Goal: Find specific page/section: Find specific page/section

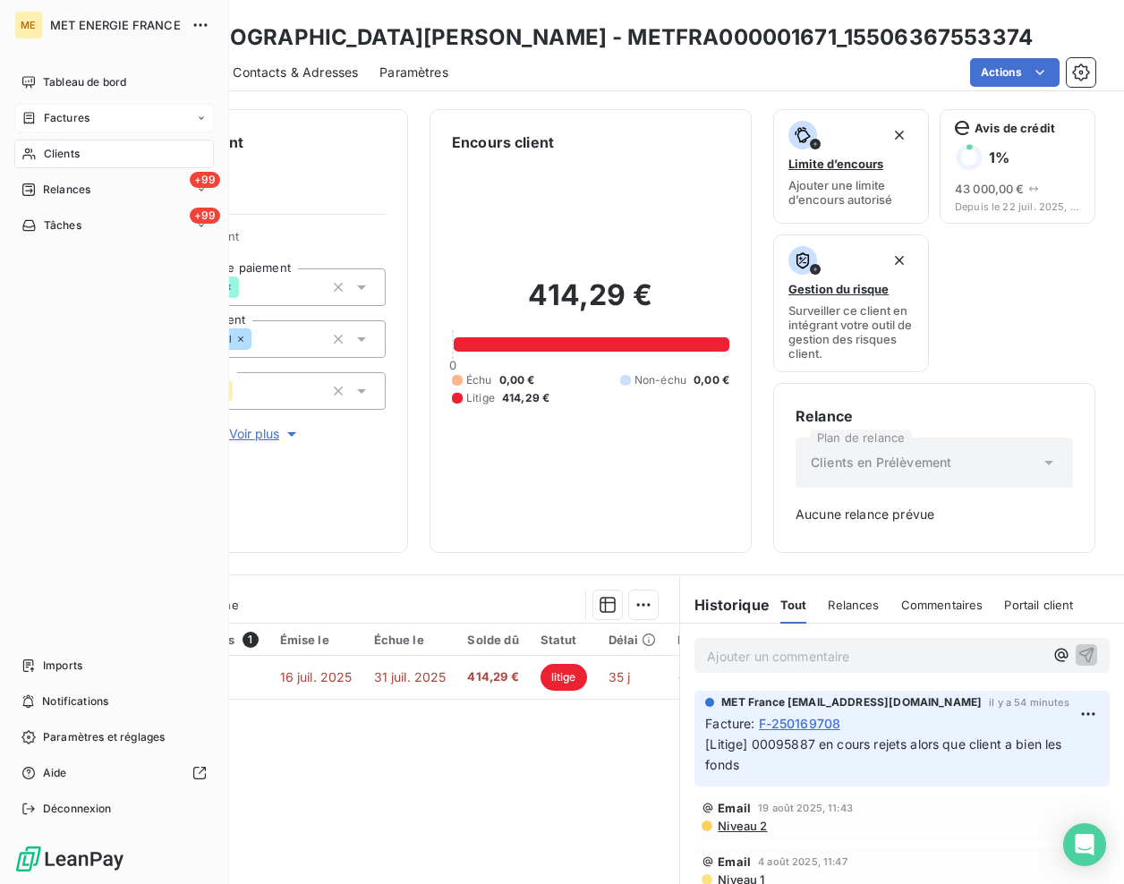
click at [90, 124] on div "Factures" at bounding box center [114, 118] width 200 height 29
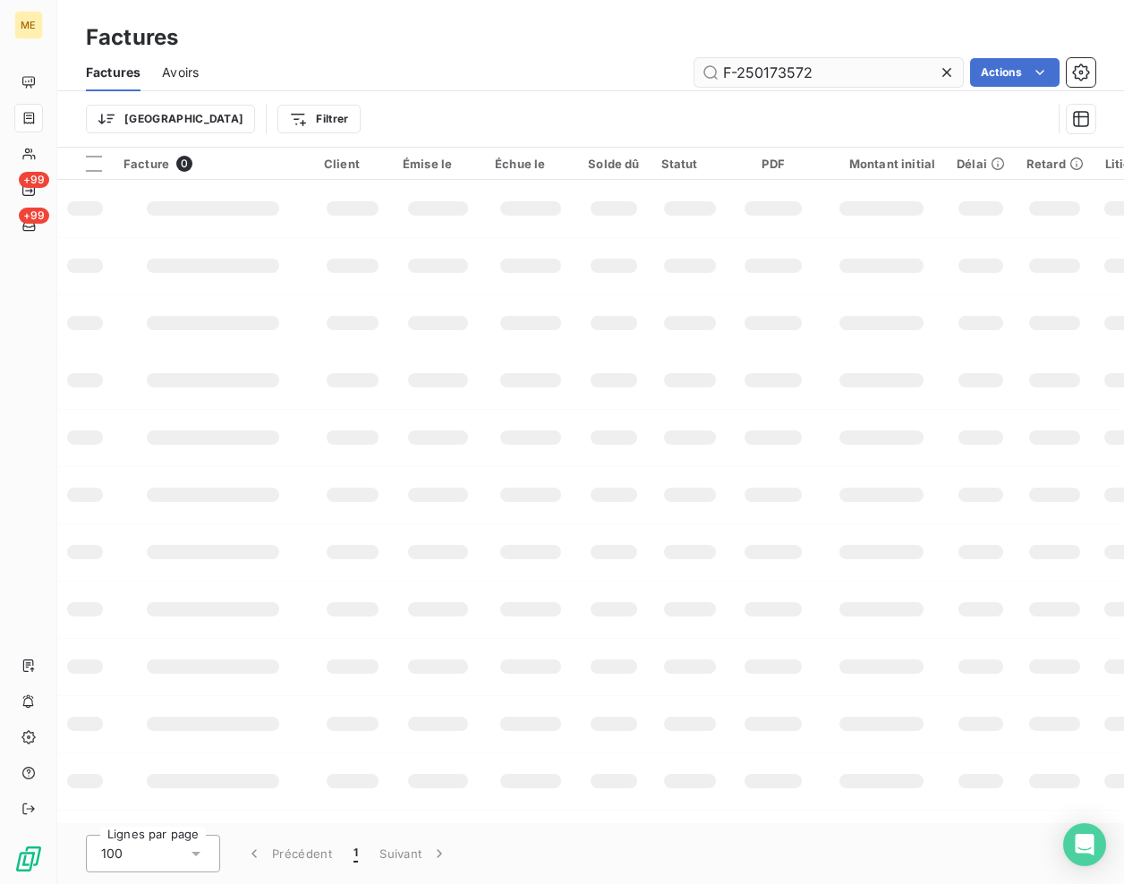
click at [838, 72] on input "F-250173572" at bounding box center [829, 72] width 269 height 29
click at [836, 72] on input "F-250173572" at bounding box center [829, 72] width 269 height 29
type input "F-250167638"
click at [849, 60] on input "F-250167638" at bounding box center [829, 72] width 269 height 29
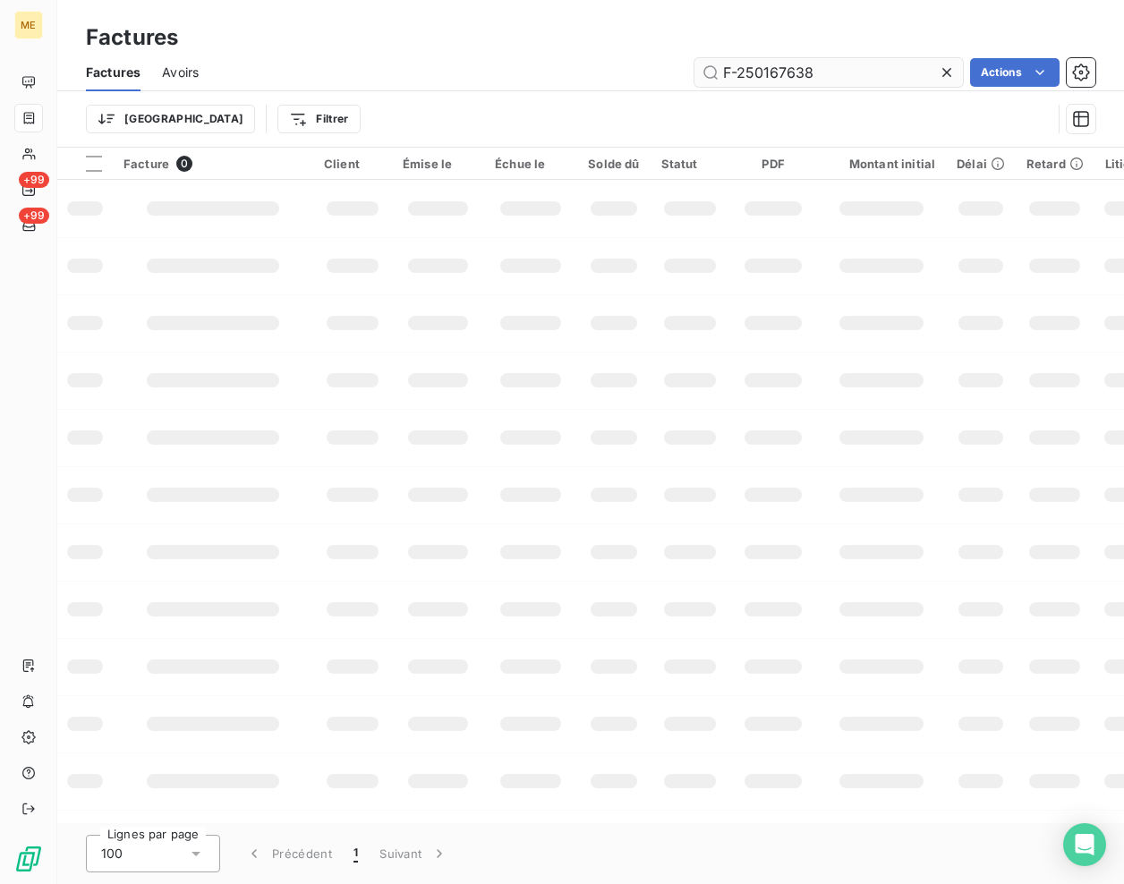
click at [839, 73] on input "F-250167638" at bounding box center [829, 72] width 269 height 29
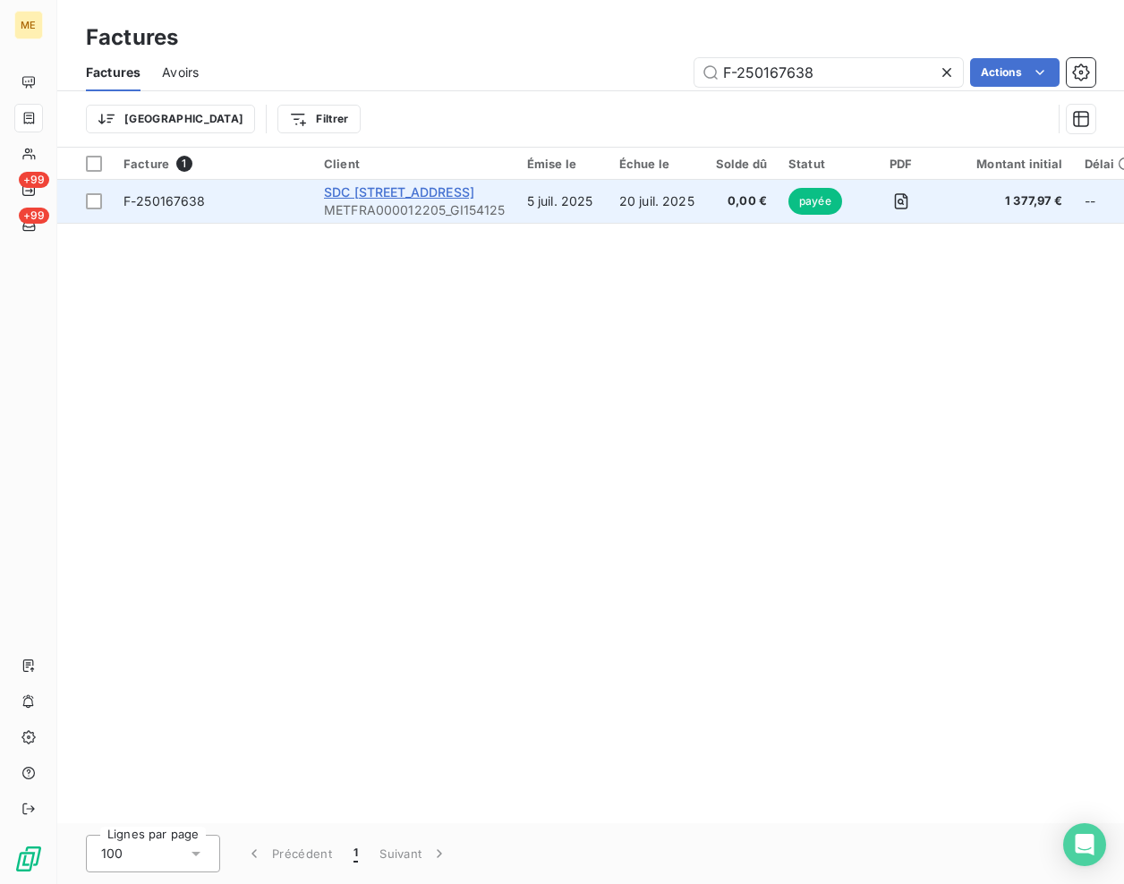
click at [423, 190] on span "SDC [STREET_ADDRESS]" at bounding box center [399, 191] width 150 height 15
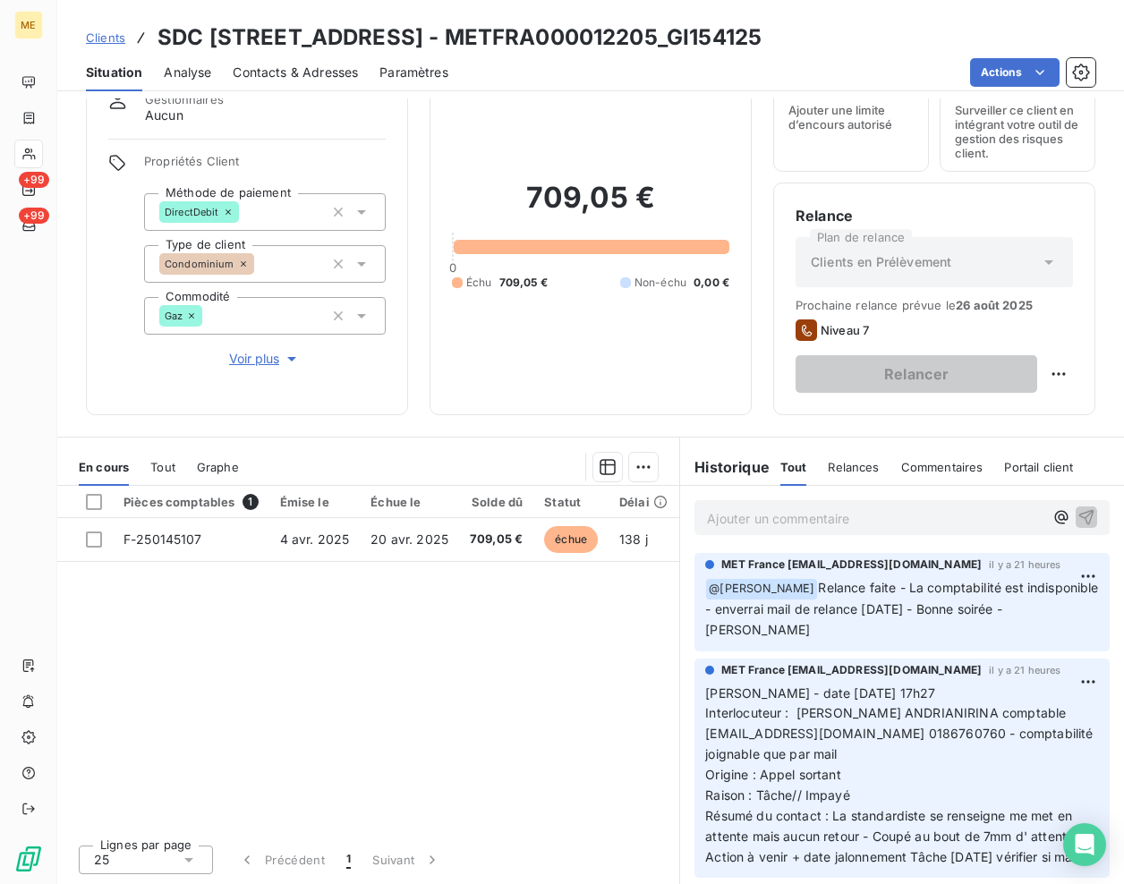
click at [115, 39] on span "Clients" at bounding box center [105, 37] width 39 height 14
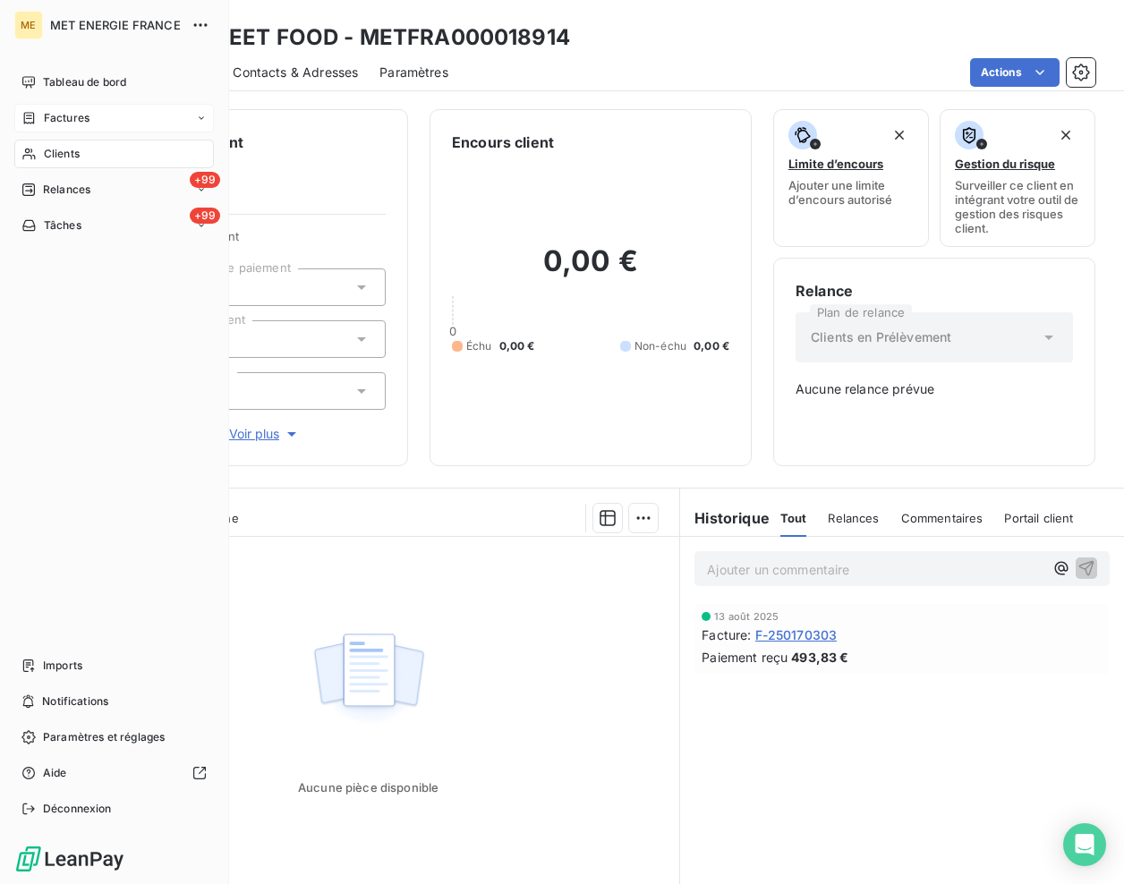
click at [40, 120] on div "Factures" at bounding box center [55, 118] width 68 height 16
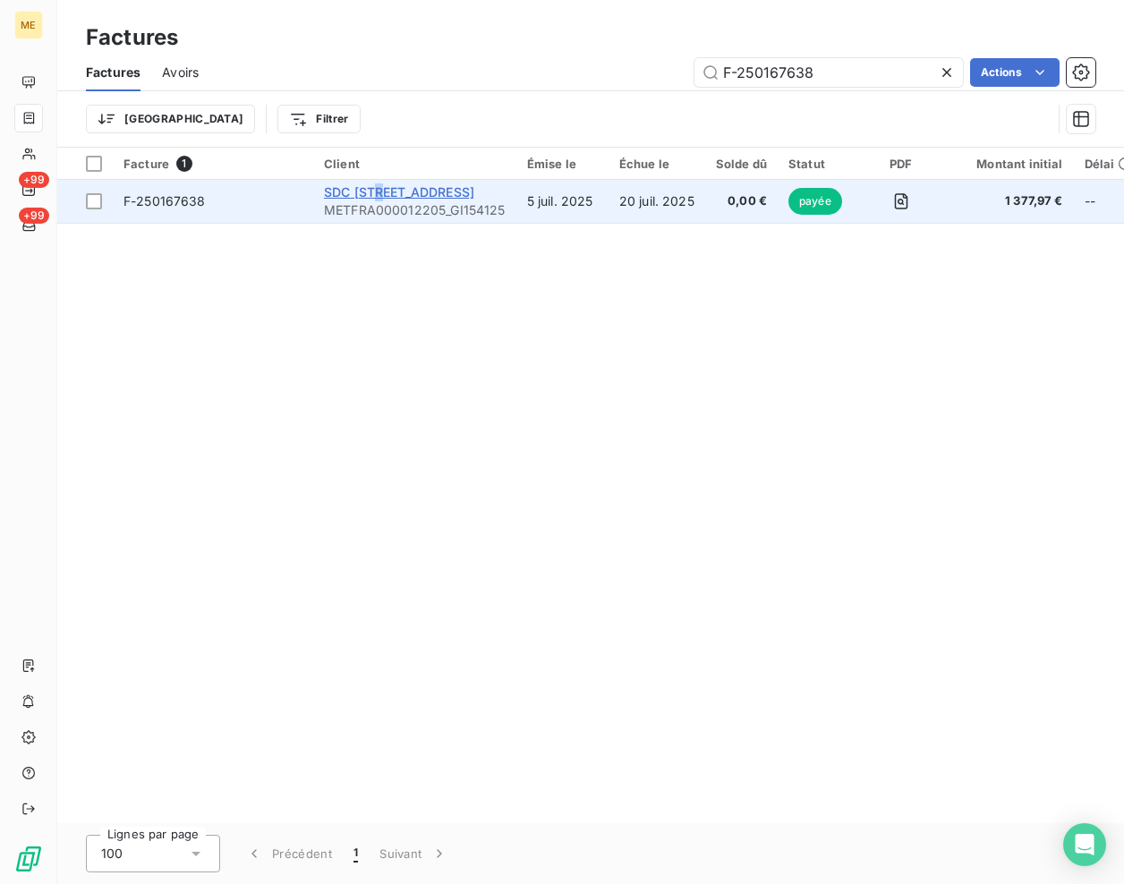
click at [378, 187] on span "SDC [STREET_ADDRESS]" at bounding box center [399, 191] width 150 height 15
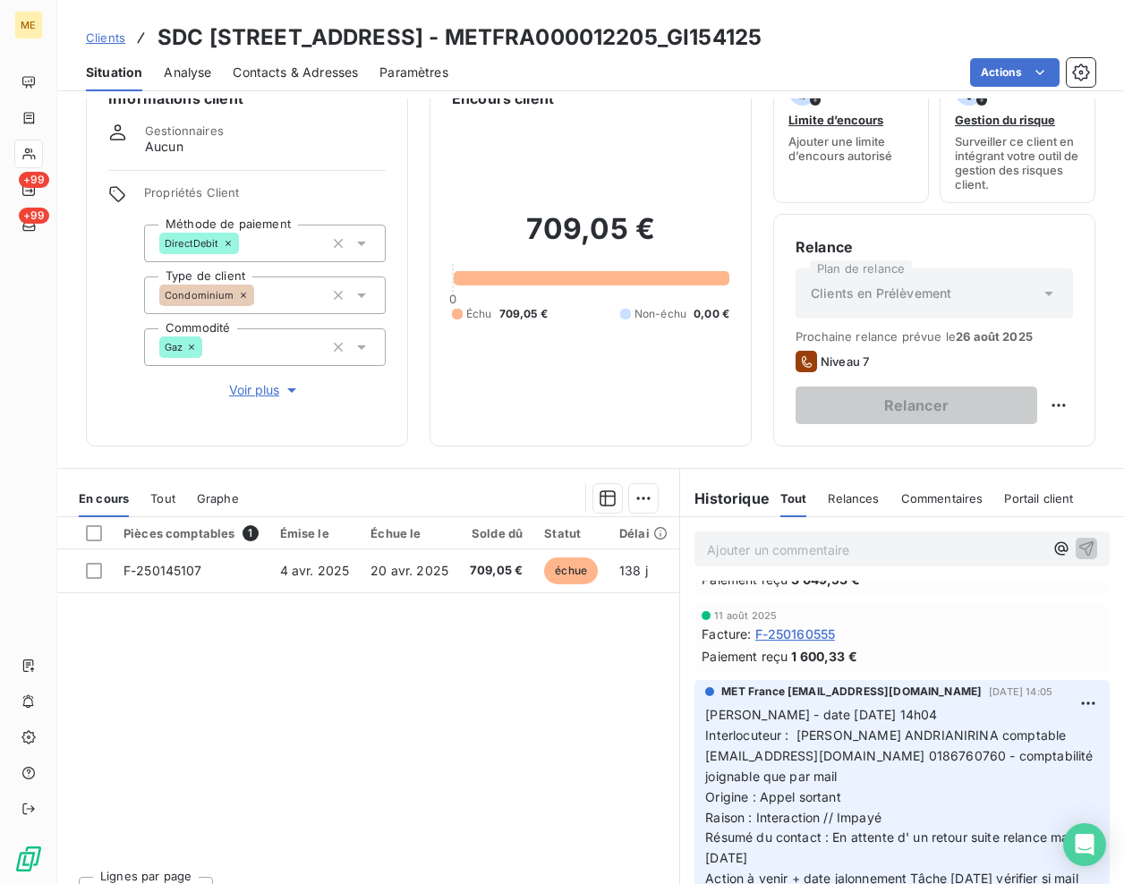
scroll to position [75, 0]
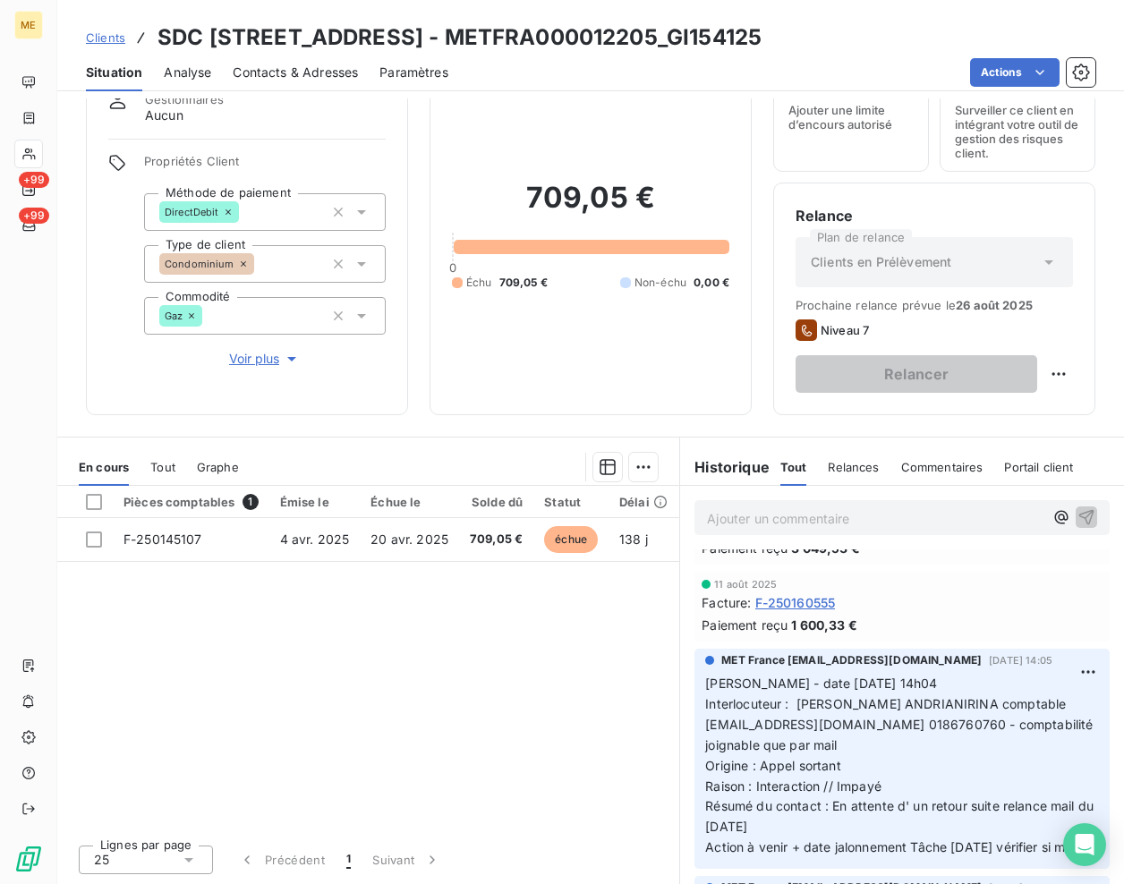
click at [451, 679] on div "Pièces comptables 1 Émise le Échue le Solde dû Statut Délai Retard F-250145107 …" at bounding box center [368, 658] width 622 height 345
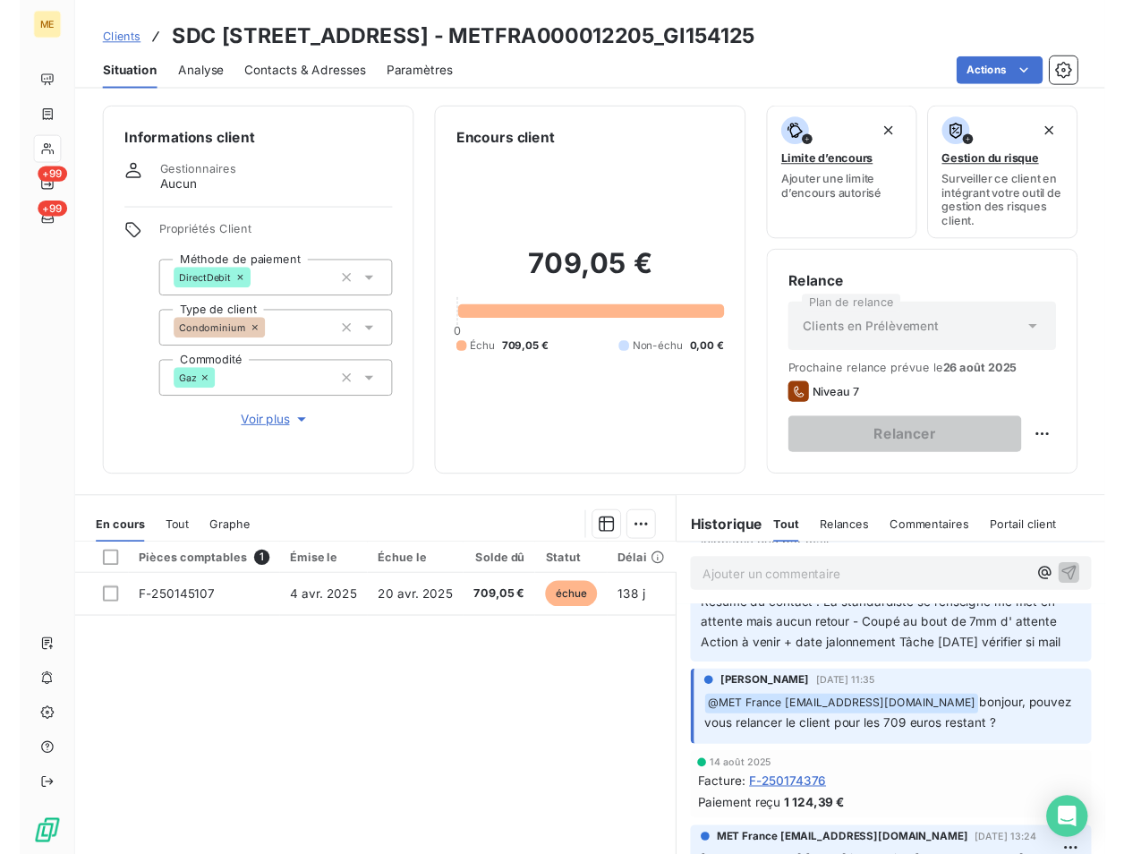
scroll to position [0, 0]
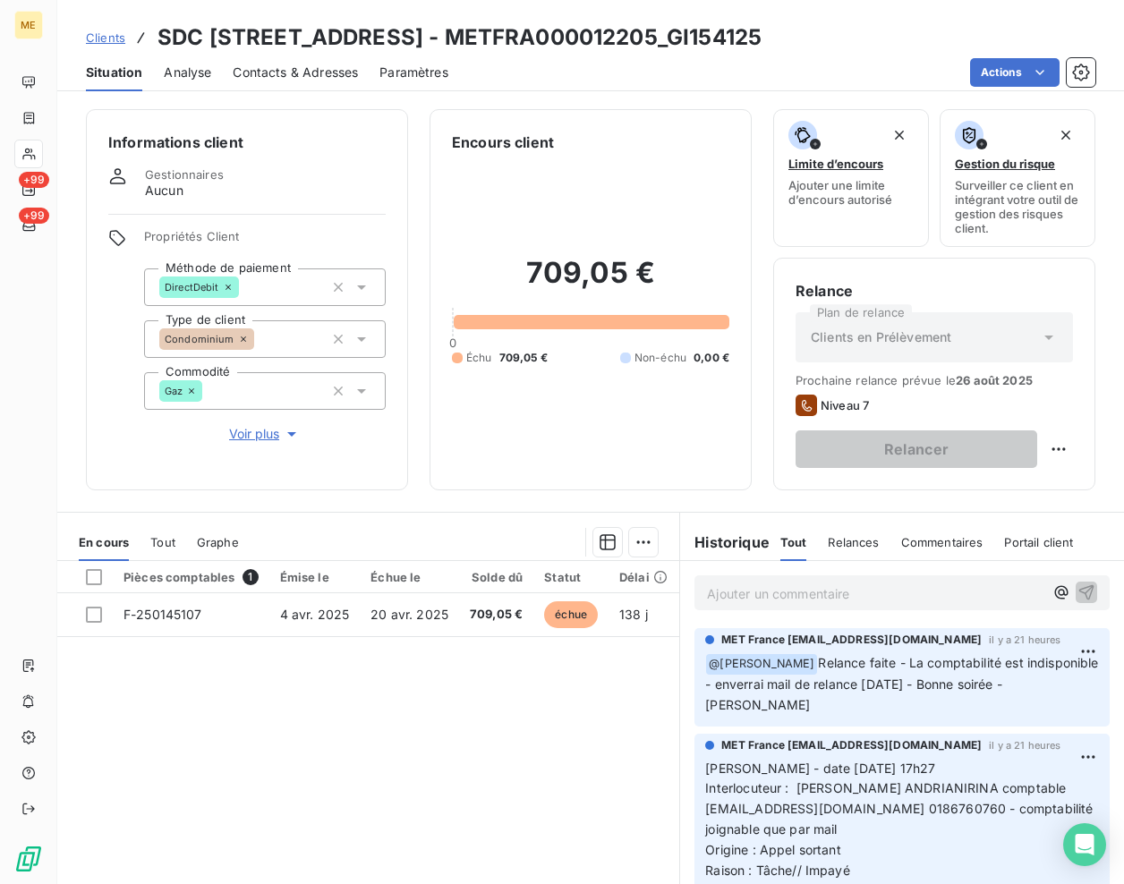
click at [491, 711] on div "Pièces comptables 1 Émise le Échue le Solde dû Statut Délai Retard F-250145107 …" at bounding box center [368, 733] width 622 height 345
click at [280, 39] on h3 "SDC [STREET_ADDRESS] - METFRA000012205_GI154125" at bounding box center [460, 37] width 604 height 32
click at [280, 41] on h3 "SDC [STREET_ADDRESS] - METFRA000012205_GI154125" at bounding box center [460, 37] width 604 height 32
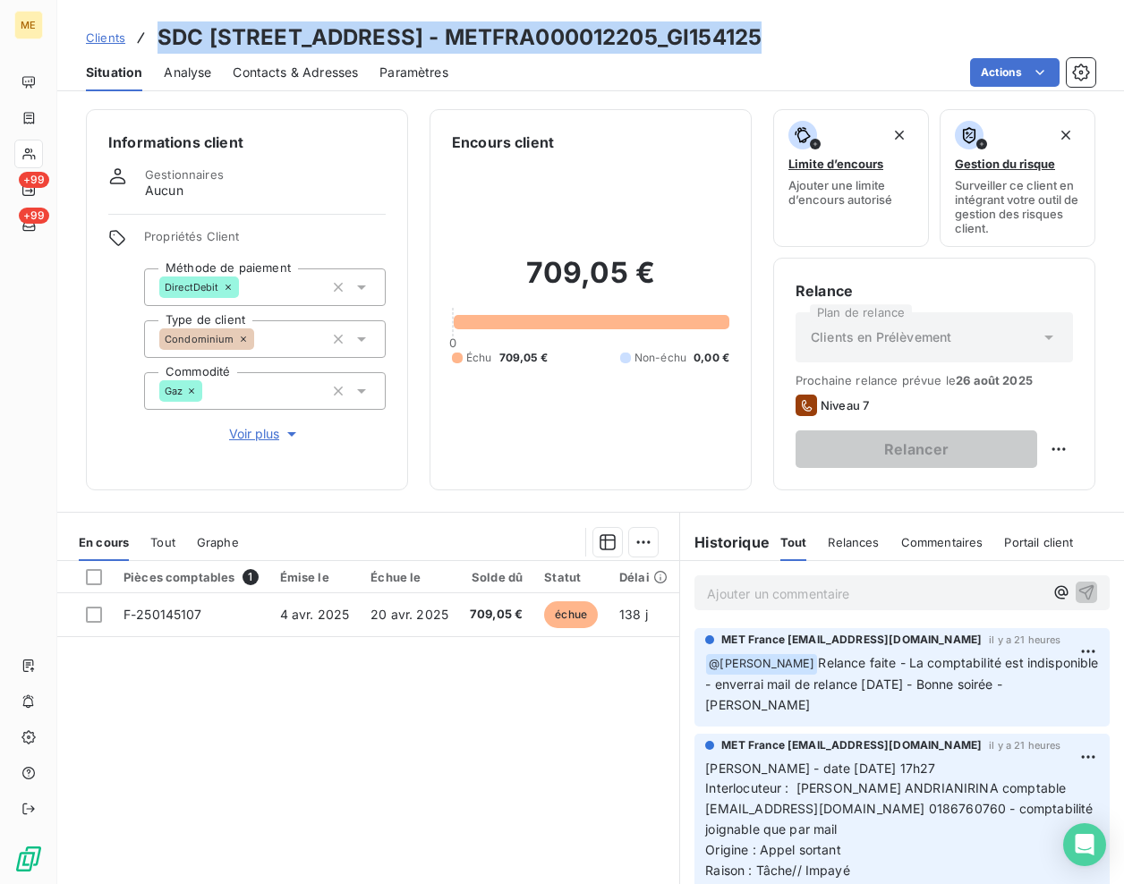
click at [279, 41] on h3 "SDC [STREET_ADDRESS] - METFRA000012205_GI154125" at bounding box center [460, 37] width 604 height 32
click at [279, 42] on h3 "SDC [STREET_ADDRESS] - METFRA000012205_GI154125" at bounding box center [460, 37] width 604 height 32
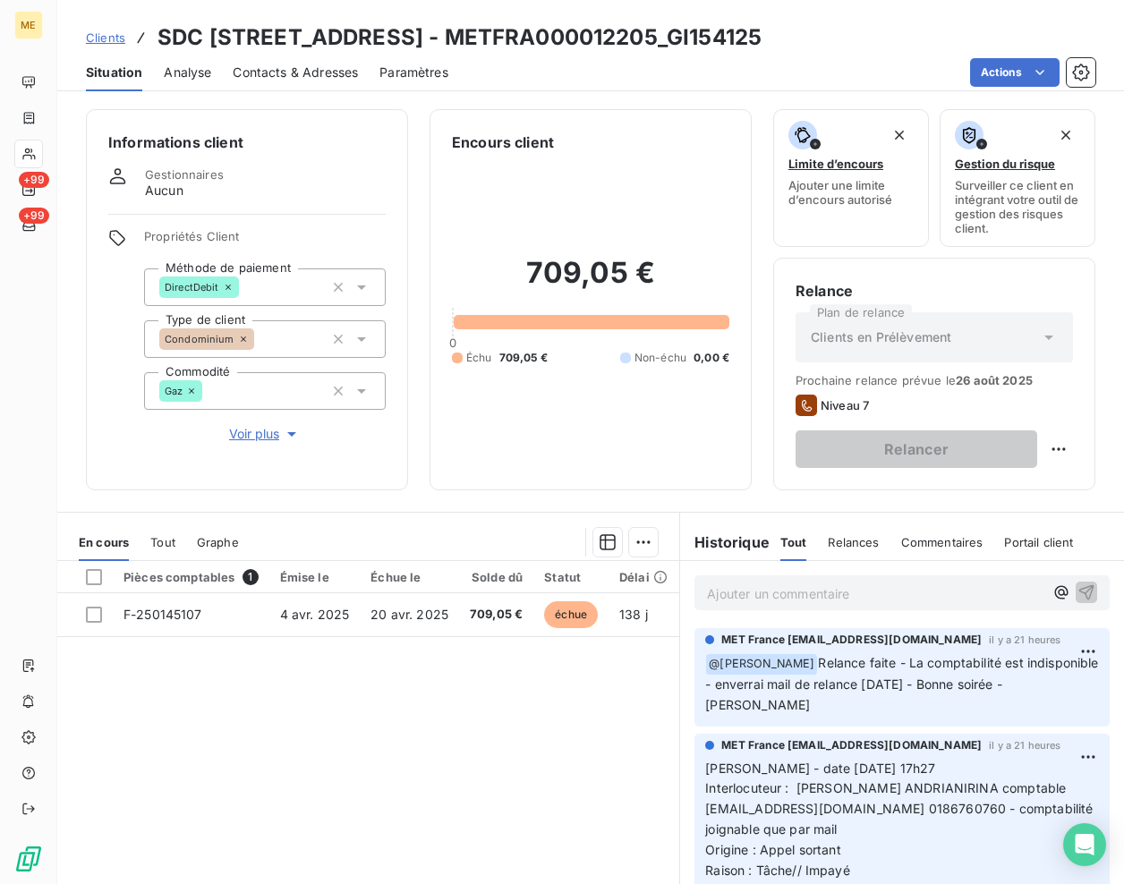
click at [286, 41] on h3 "SDC [STREET_ADDRESS] - METFRA000012205_GI154125" at bounding box center [460, 37] width 604 height 32
click at [284, 41] on h3 "SDC [STREET_ADDRESS] - METFRA000012205_GI154125" at bounding box center [460, 37] width 604 height 32
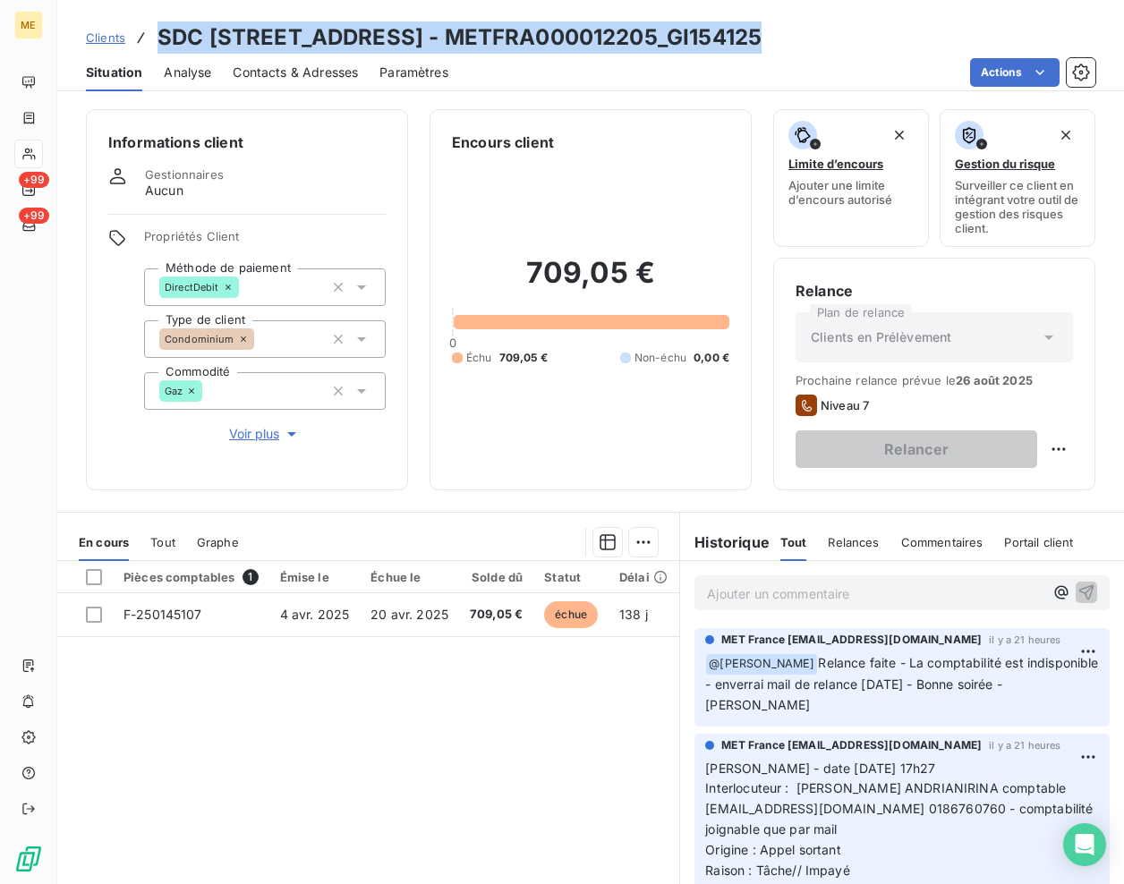
click at [283, 41] on h3 "SDC [STREET_ADDRESS] - METFRA000012205_GI154125" at bounding box center [460, 37] width 604 height 32
copy h3 "SDC [STREET_ADDRESS] - METFRA000012205_GI154125"
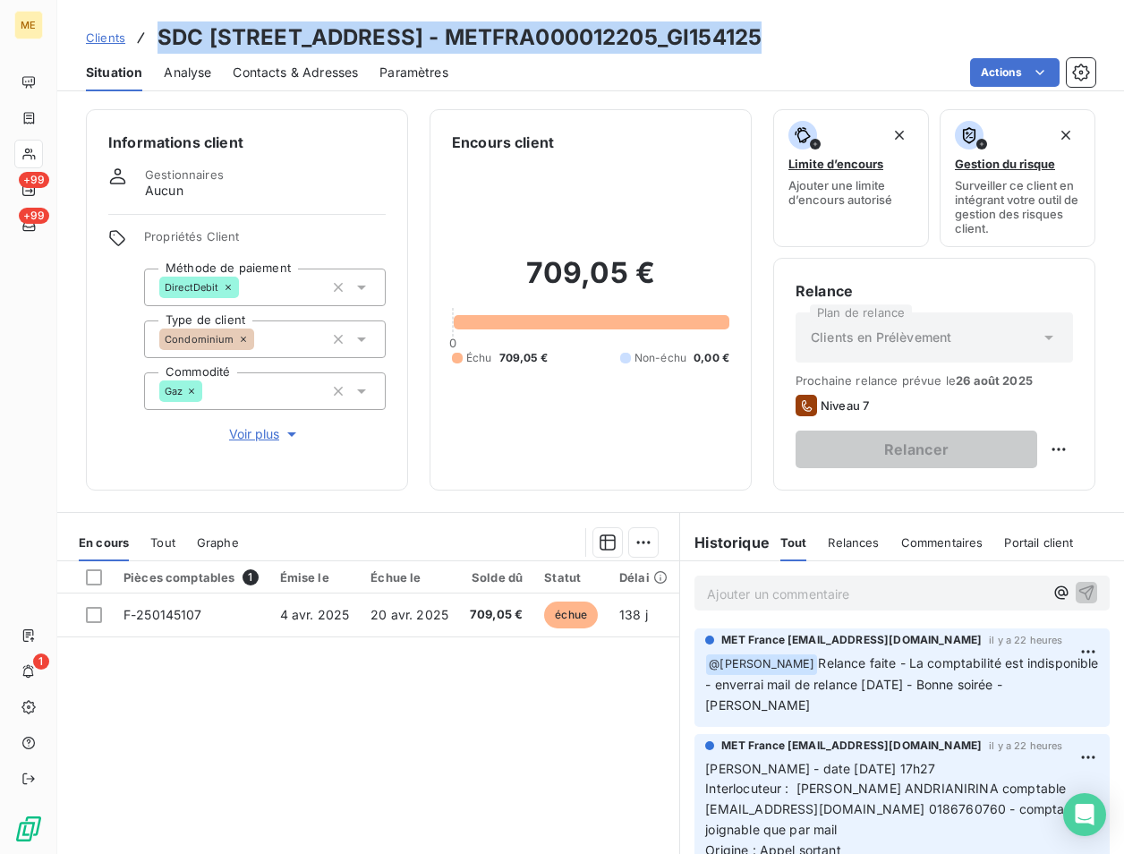
click at [575, 63] on div "Actions" at bounding box center [783, 72] width 626 height 29
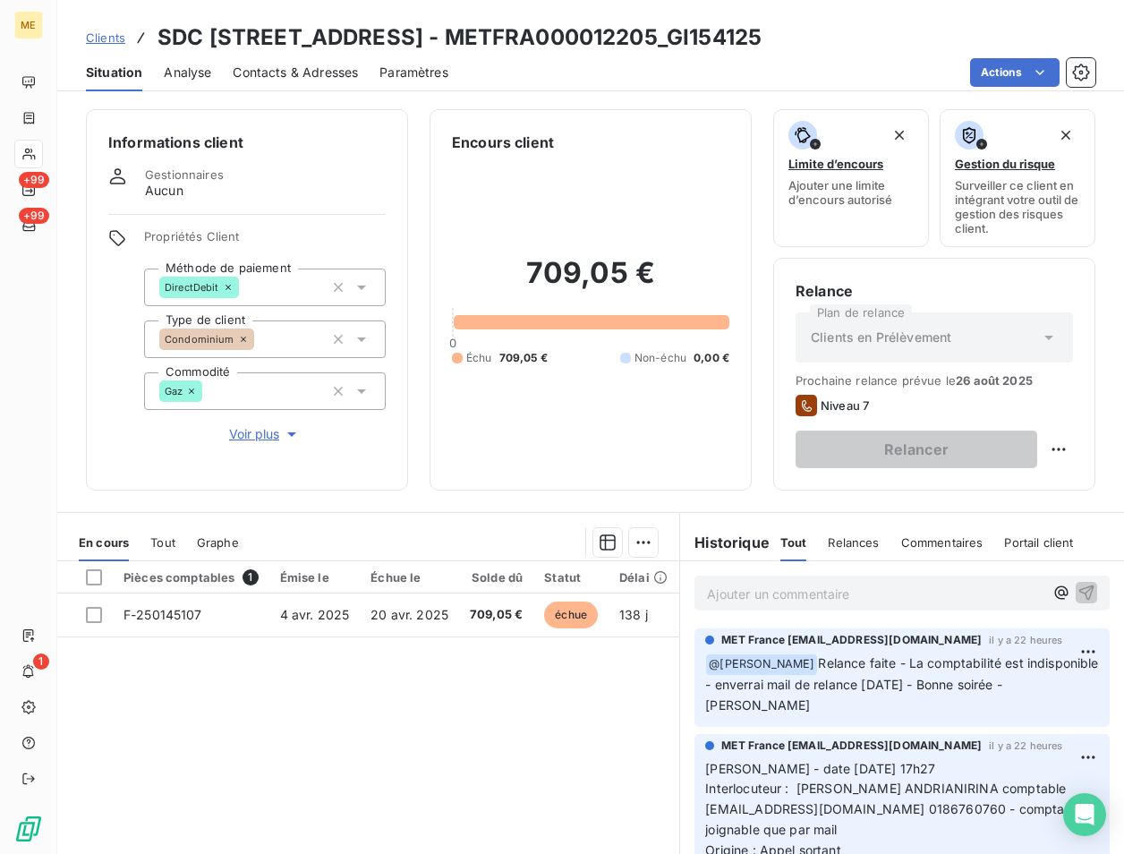
click at [697, 32] on h3 "SDC [STREET_ADDRESS] - METFRA000012205_GI154125" at bounding box center [460, 37] width 604 height 32
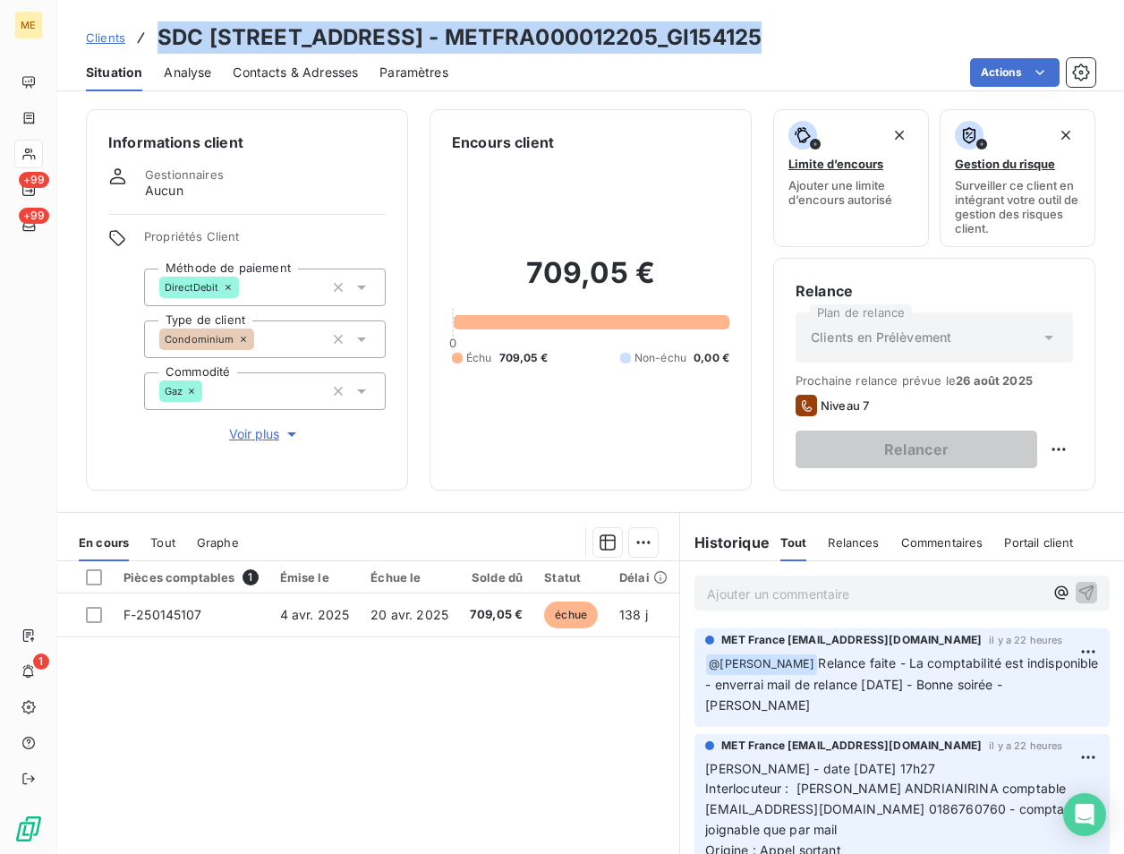
click at [697, 32] on h3 "SDC [STREET_ADDRESS] - METFRA000012205_GI154125" at bounding box center [460, 37] width 604 height 32
copy h3 "SDC [STREET_ADDRESS] - METFRA000012205_GI154125"
click at [762, 34] on h3 "SDC [STREET_ADDRESS] - METFRA000012205_GI154125" at bounding box center [460, 37] width 604 height 32
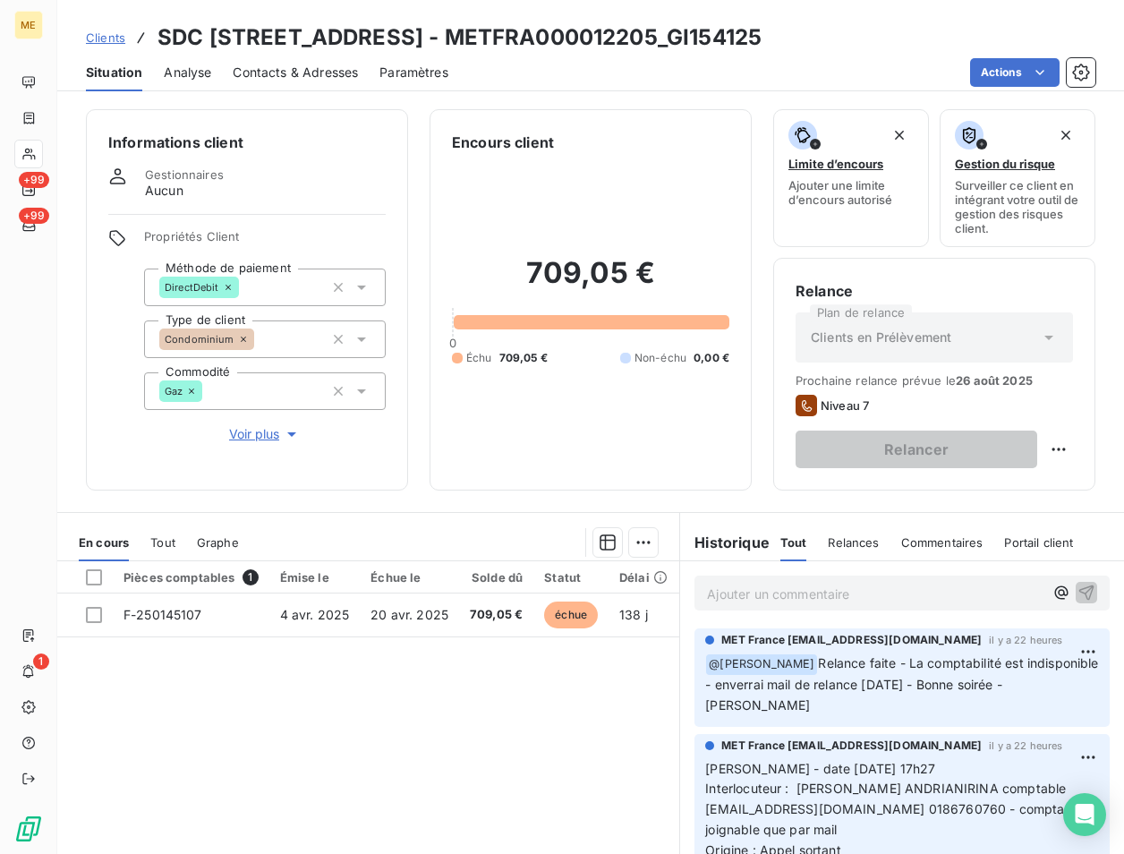
click at [762, 34] on h3 "SDC [STREET_ADDRESS] - METFRA000012205_GI154125" at bounding box center [460, 37] width 604 height 32
drag, startPoint x: 788, startPoint y: 34, endPoint x: 746, endPoint y: 48, distance: 43.6
click at [746, 48] on h3 "SDC [STREET_ADDRESS] - METFRA000012205_GI154125" at bounding box center [460, 37] width 604 height 32
drag, startPoint x: 734, startPoint y: 38, endPoint x: 934, endPoint y: 19, distance: 200.6
click at [934, 19] on div "Clients SDC [STREET_ADDRESS] - METFRA000012205_GI154125 Situation Analyse Conta…" at bounding box center [590, 45] width 1067 height 91
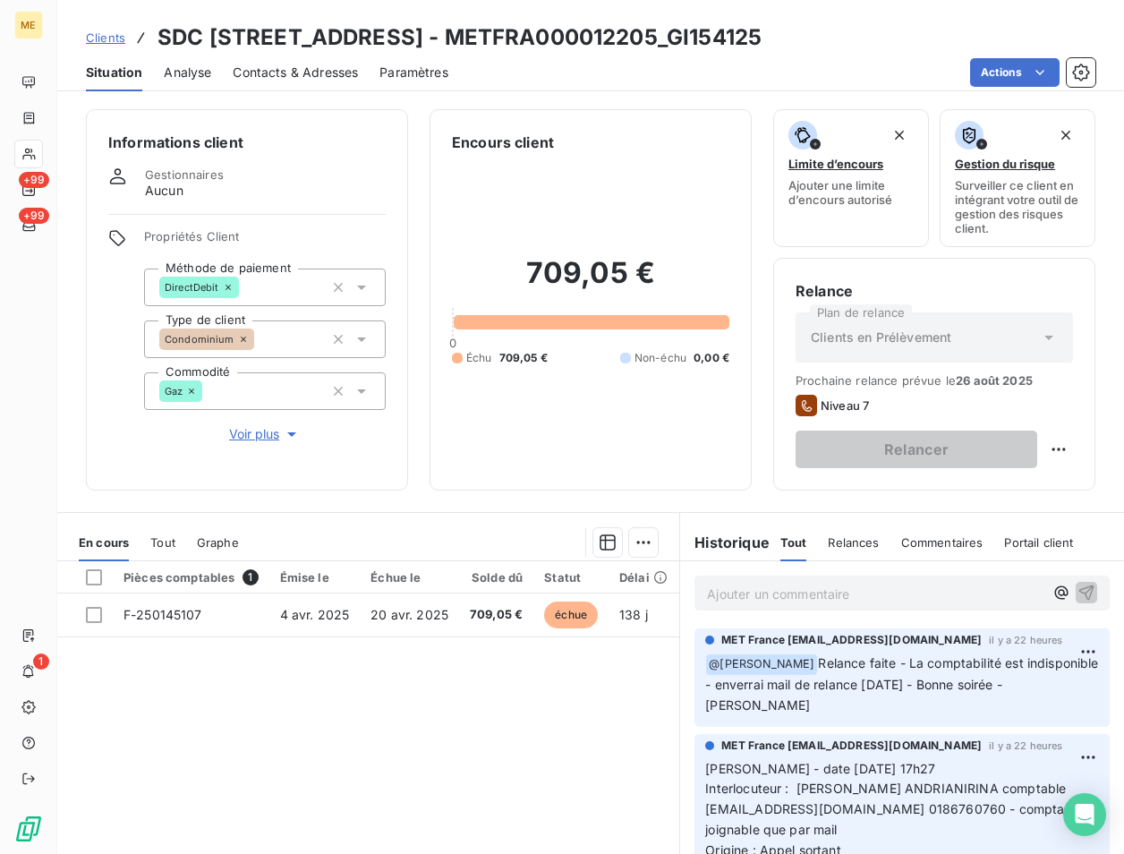
copy h3 "METFRA000012205"
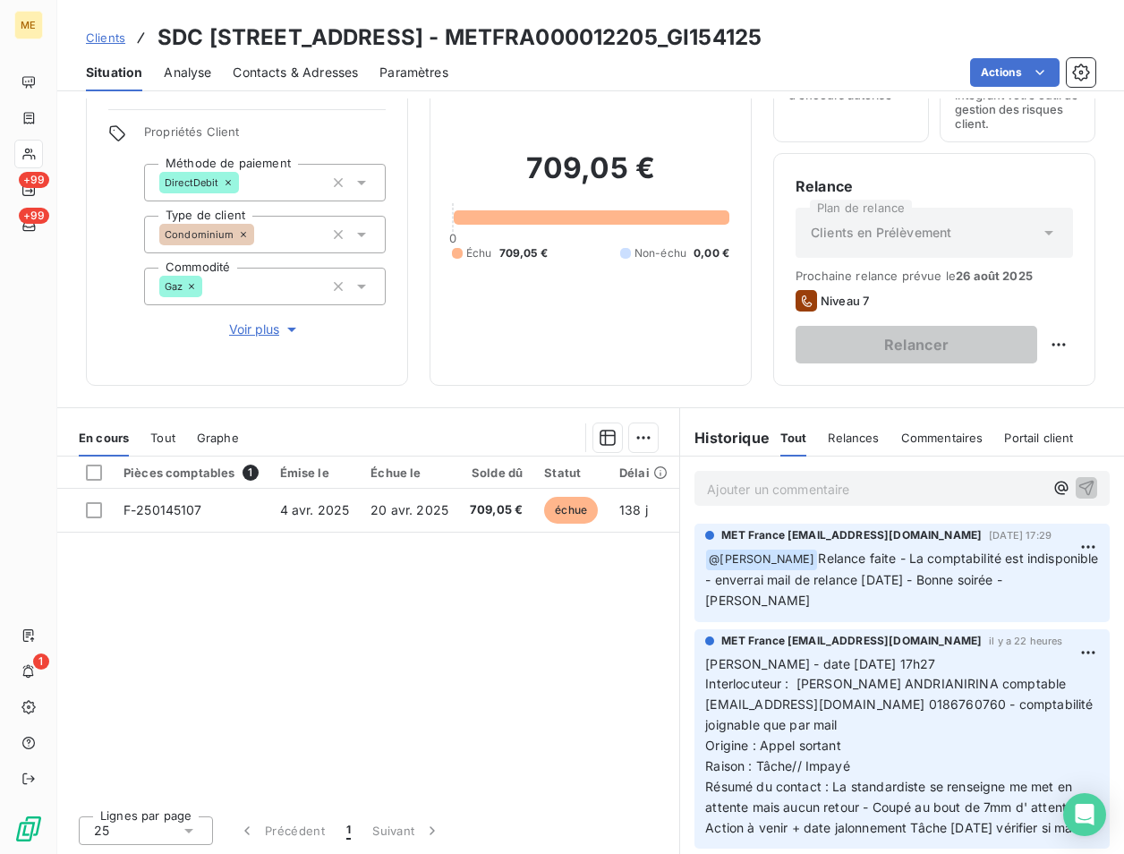
scroll to position [106, 0]
